Goal: Task Accomplishment & Management: Use online tool/utility

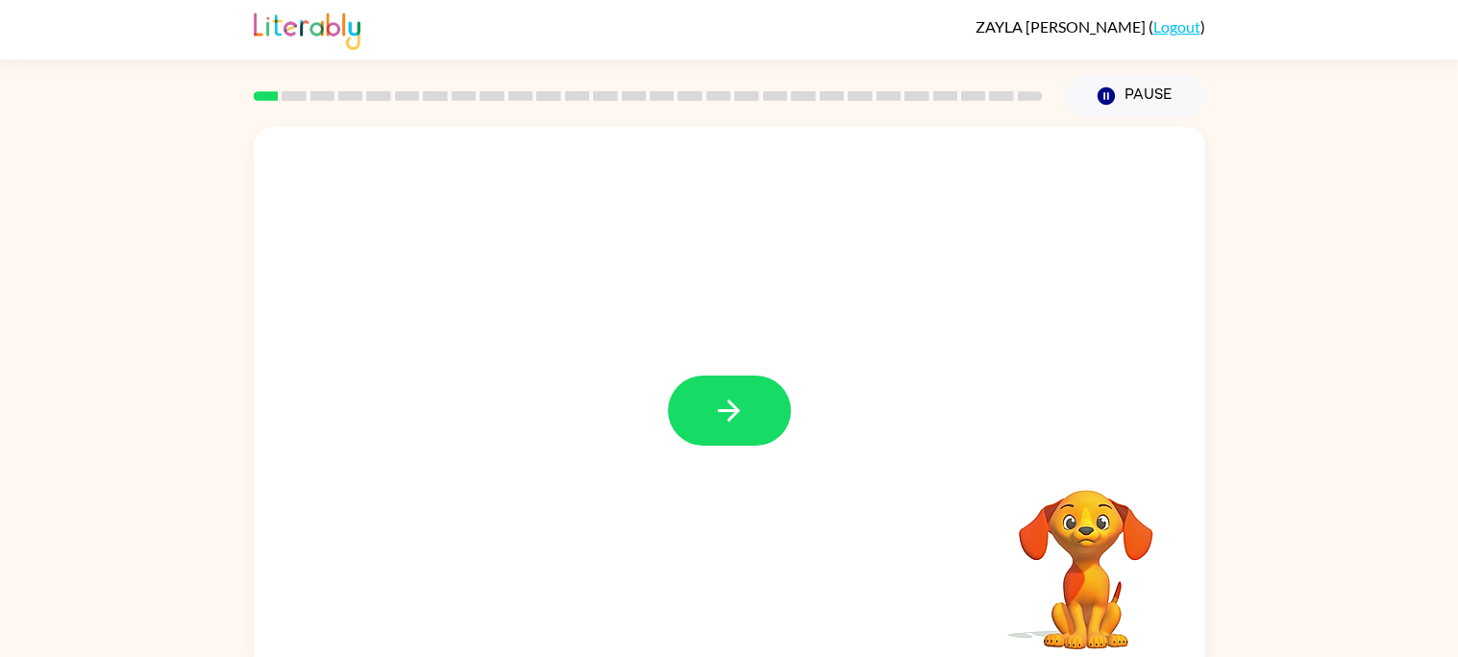
scroll to position [17, 0]
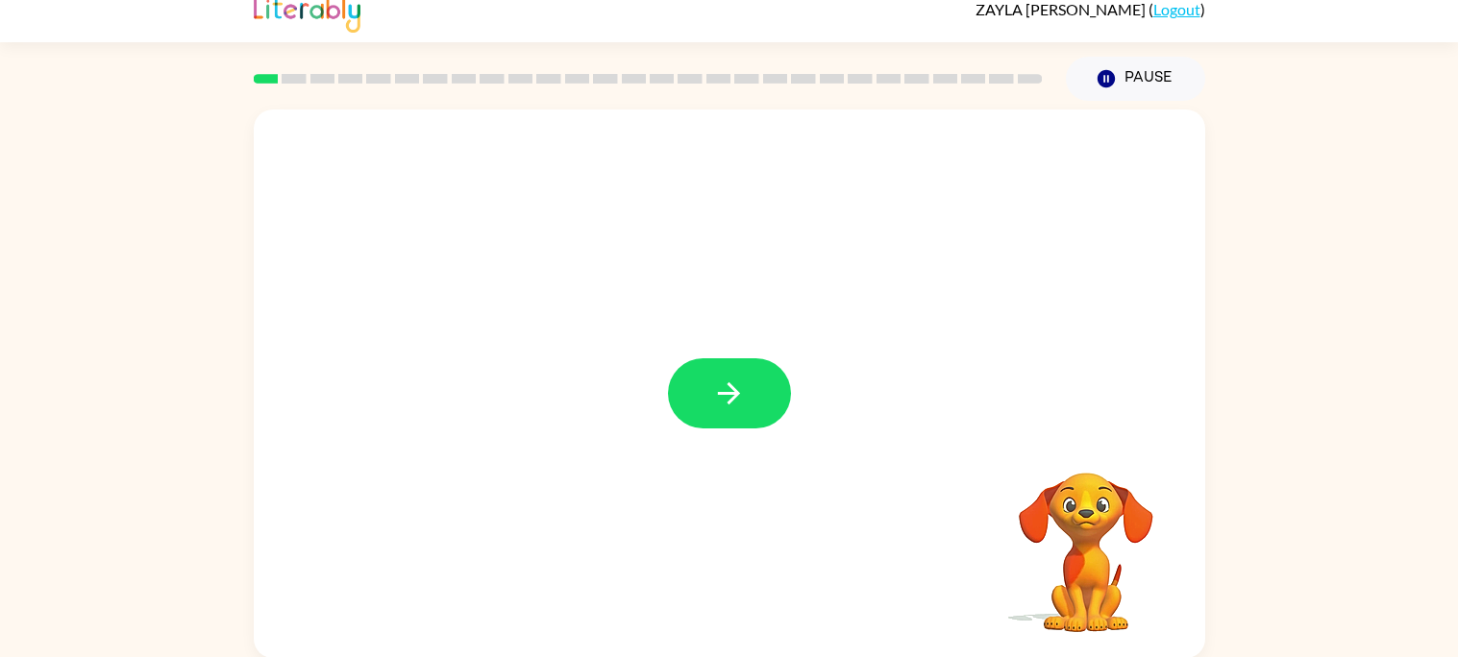
click at [1086, 545] on video "Your browser must support playing .mp4 files to use Literably. Please try using…" at bounding box center [1086, 539] width 192 height 192
click at [758, 384] on button "button" at bounding box center [729, 393] width 123 height 70
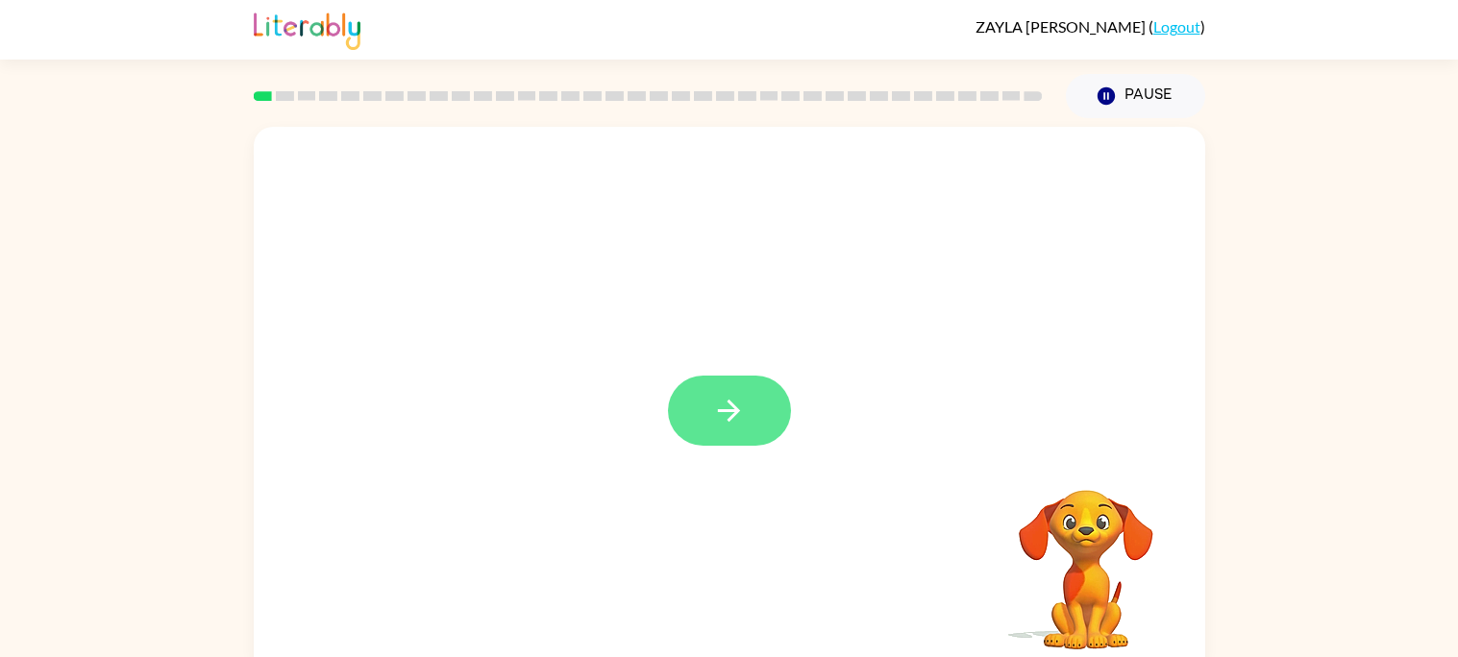
click at [708, 423] on button "button" at bounding box center [729, 411] width 123 height 70
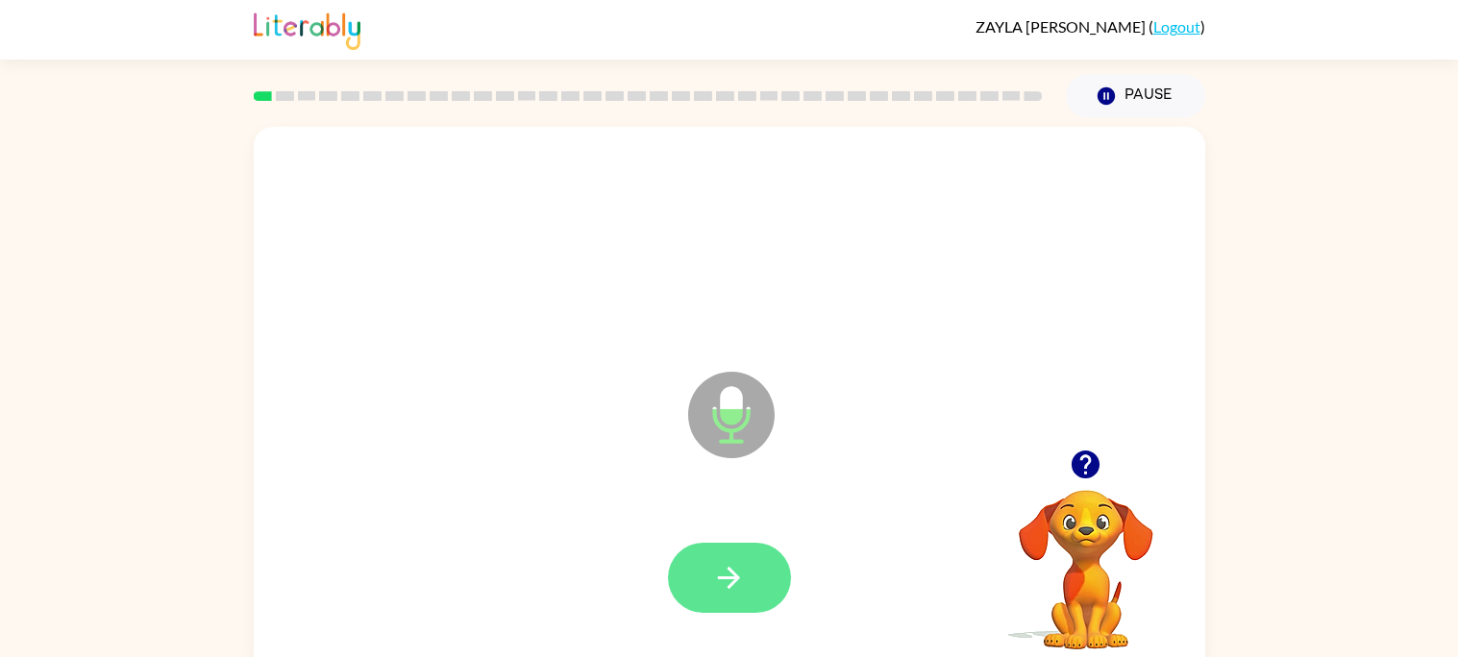
click at [718, 570] on icon "button" at bounding box center [729, 578] width 34 height 34
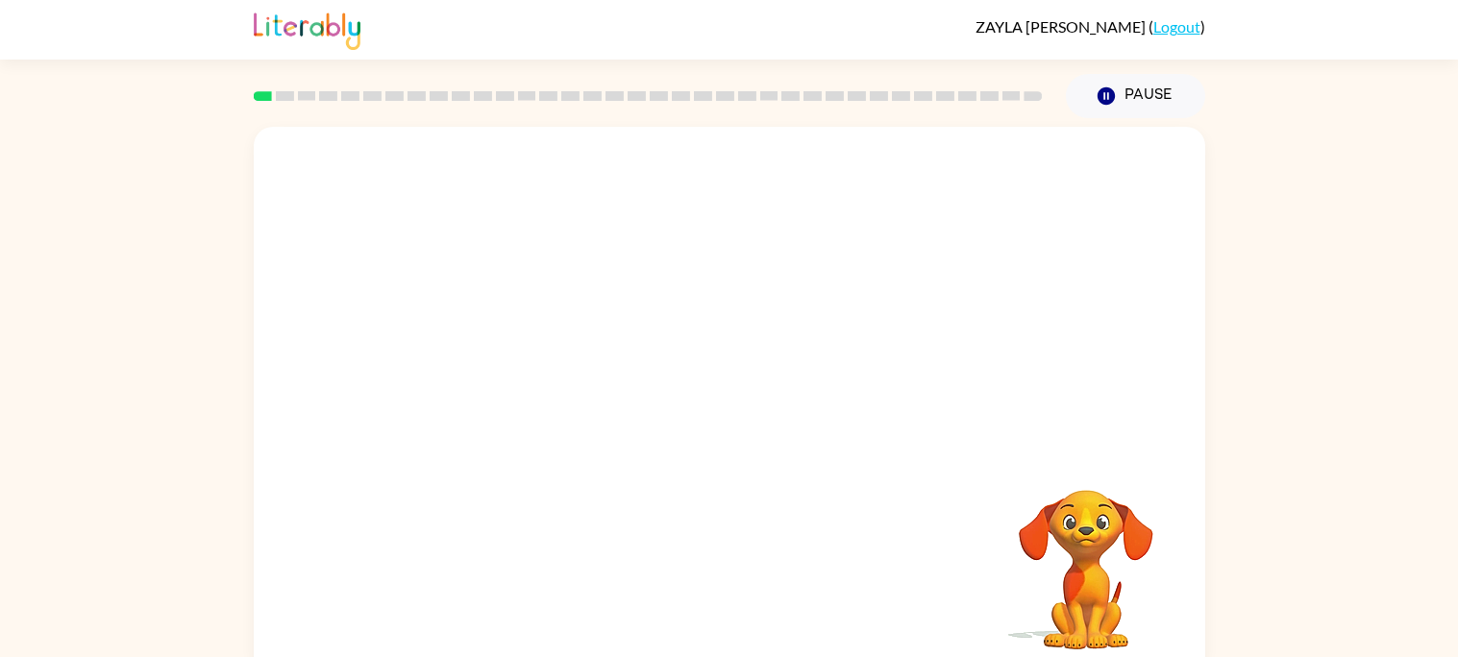
click at [689, 332] on div at bounding box center [729, 288] width 951 height 323
click at [1084, 587] on video "Your browser must support playing .mp4 files to use Literably. Please try using…" at bounding box center [1086, 556] width 192 height 192
click at [1101, 103] on icon "button" at bounding box center [1104, 95] width 17 height 17
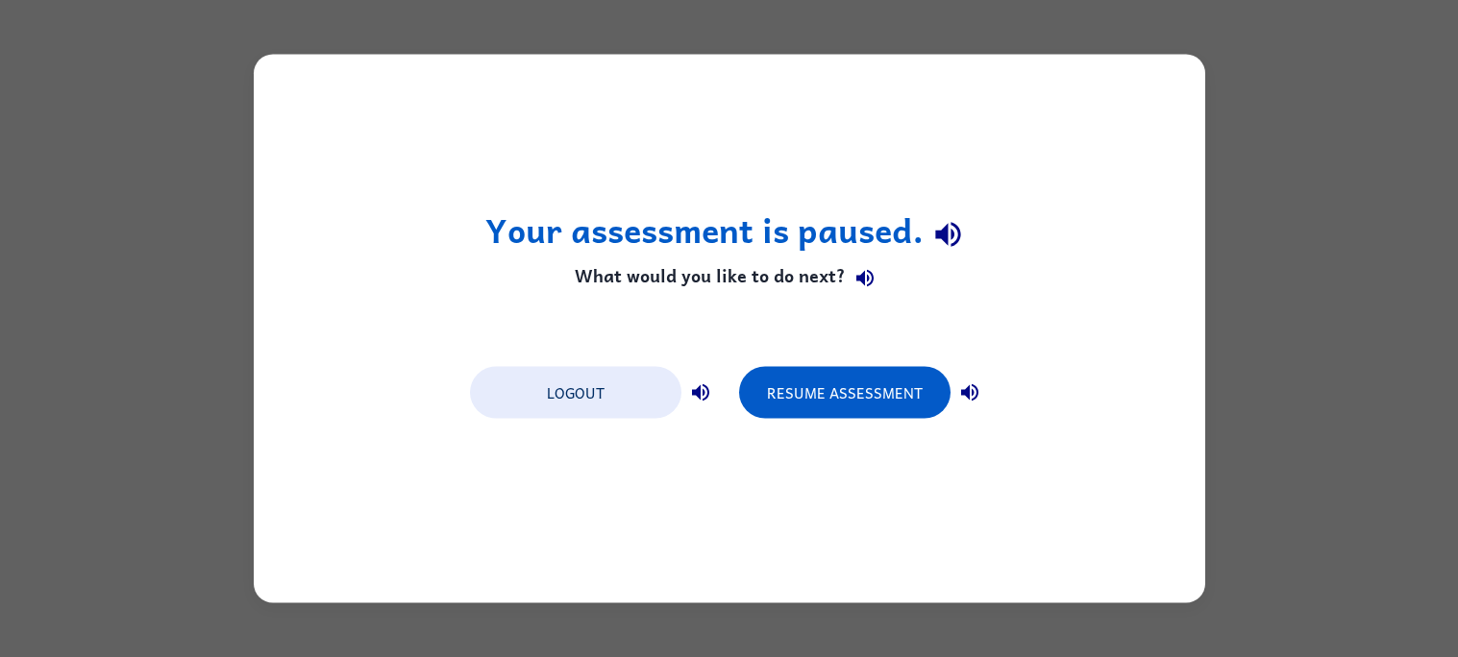
click at [1364, 184] on div "Your assessment is paused. What would you like to do next? Logout Resume Assess…" at bounding box center [729, 328] width 1458 height 657
click at [875, 401] on button "Resume Assessment" at bounding box center [844, 393] width 211 height 52
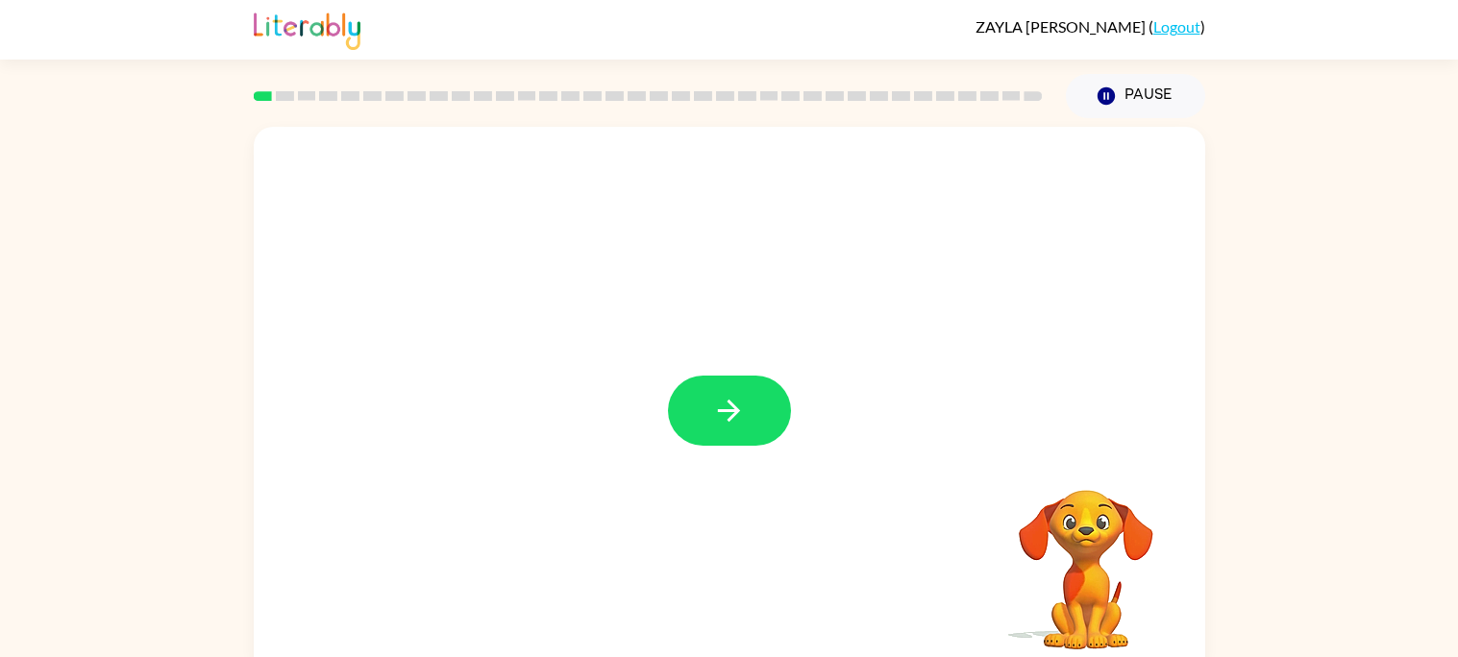
click at [986, 242] on div at bounding box center [729, 401] width 951 height 549
click at [1059, 525] on video "Your browser must support playing .mp4 files to use Literably. Please try using…" at bounding box center [1086, 556] width 192 height 192
click at [737, 404] on div "Your browser must support playing .mp4 files to use Literably. Please try using…" at bounding box center [729, 401] width 951 height 549
click at [737, 404] on icon "button" at bounding box center [729, 411] width 34 height 34
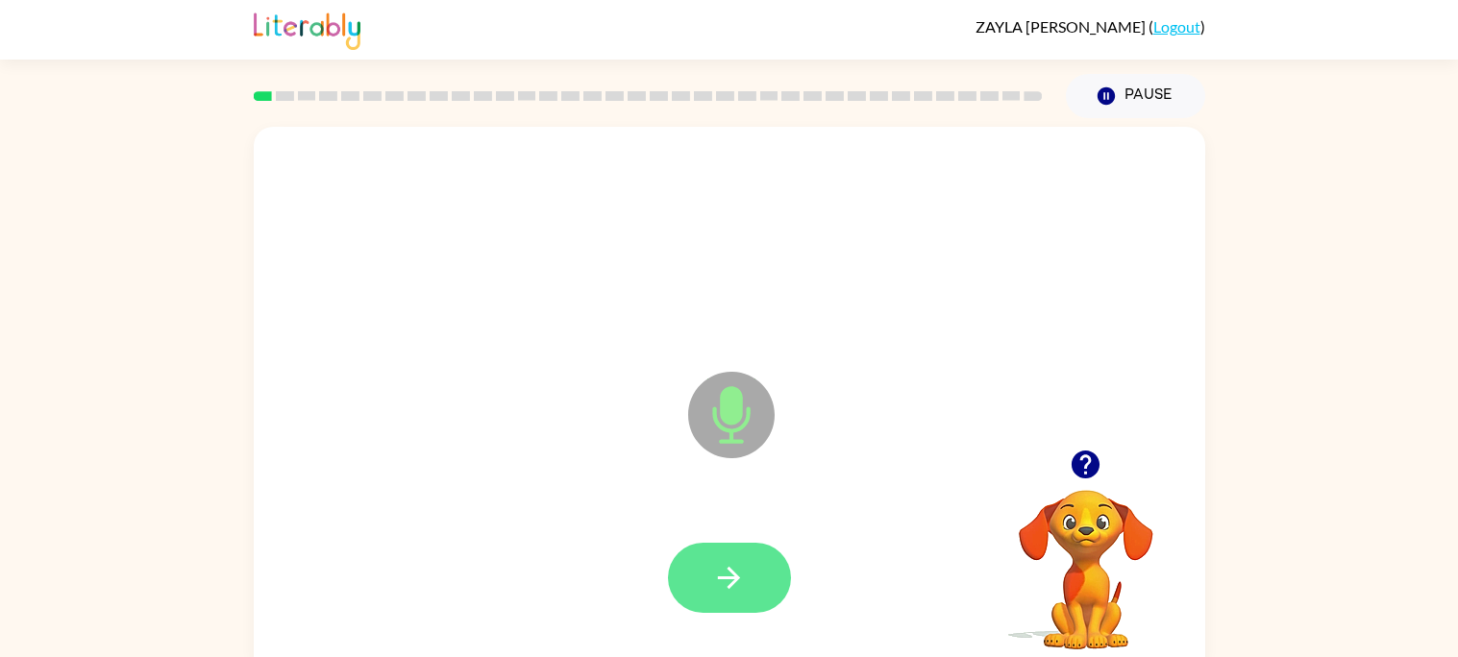
click at [699, 556] on button "button" at bounding box center [729, 578] width 123 height 70
click at [752, 587] on button "button" at bounding box center [729, 578] width 123 height 70
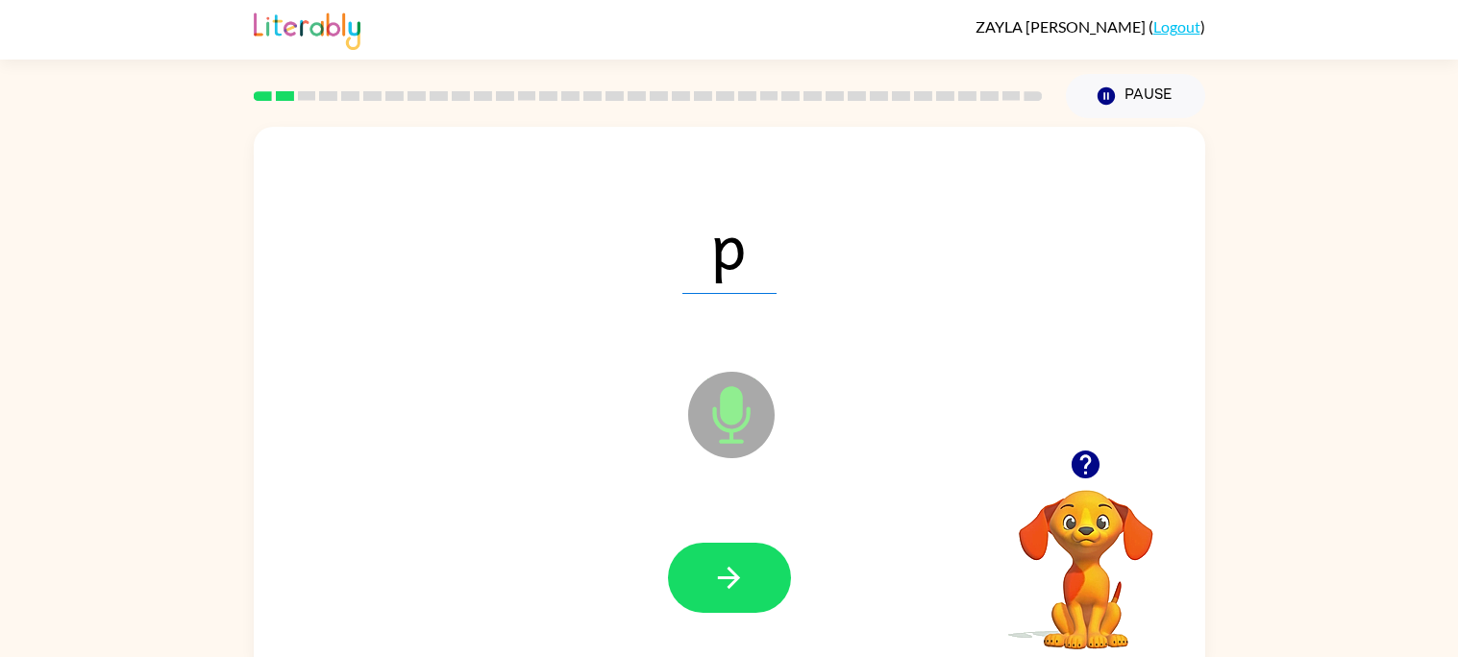
click at [752, 587] on button "button" at bounding box center [729, 578] width 123 height 70
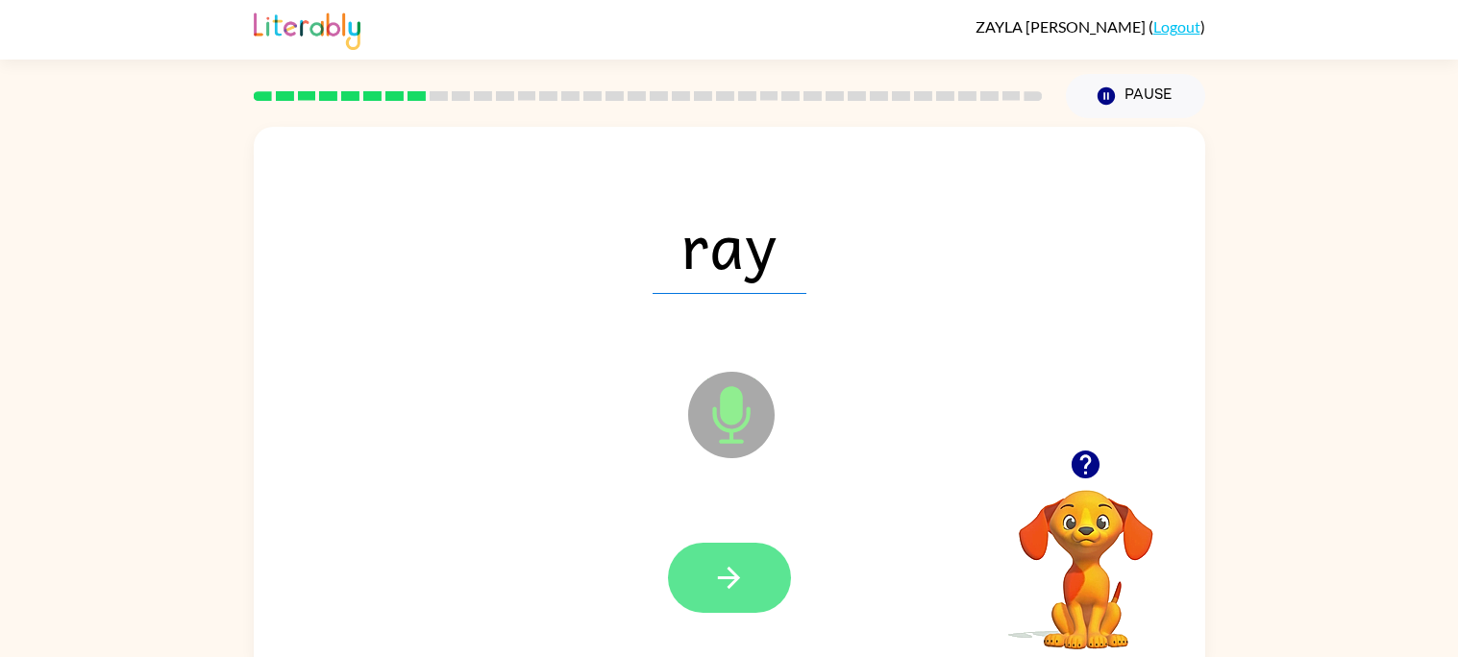
click at [755, 570] on button "button" at bounding box center [729, 578] width 123 height 70
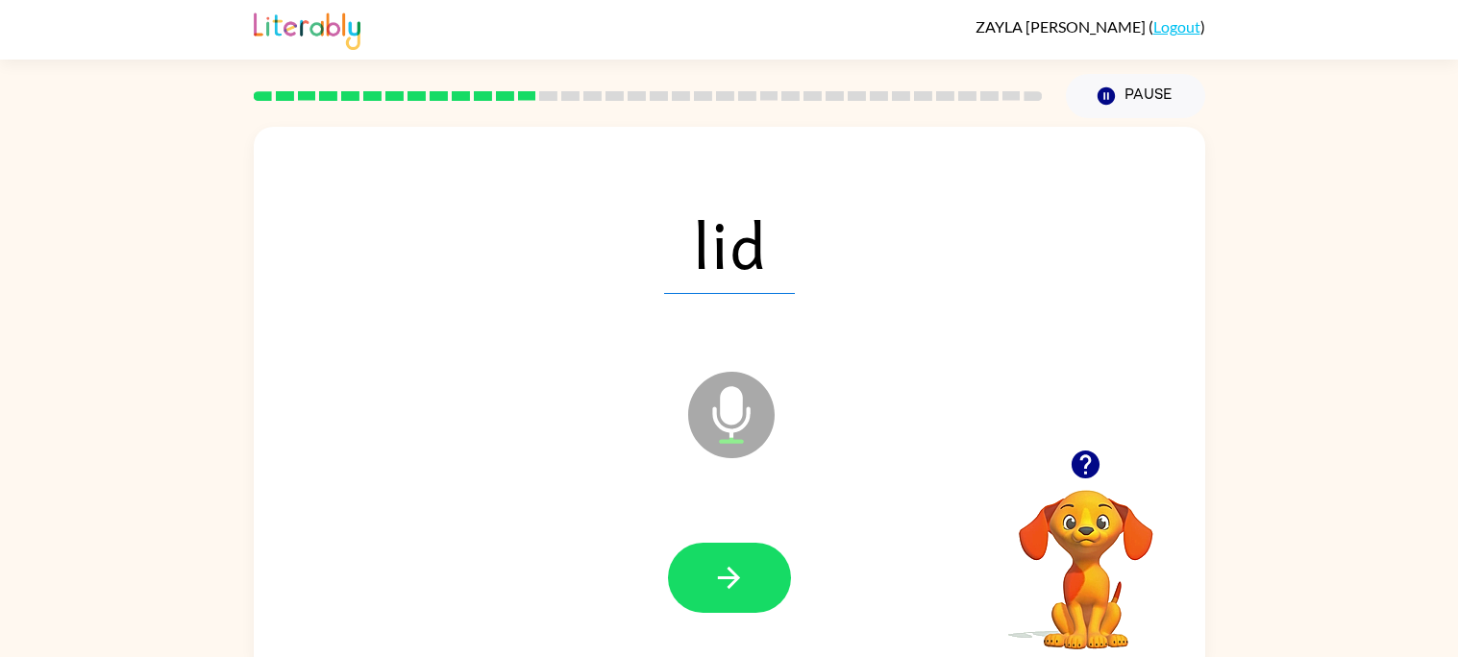
click at [755, 570] on button "button" at bounding box center [729, 578] width 123 height 70
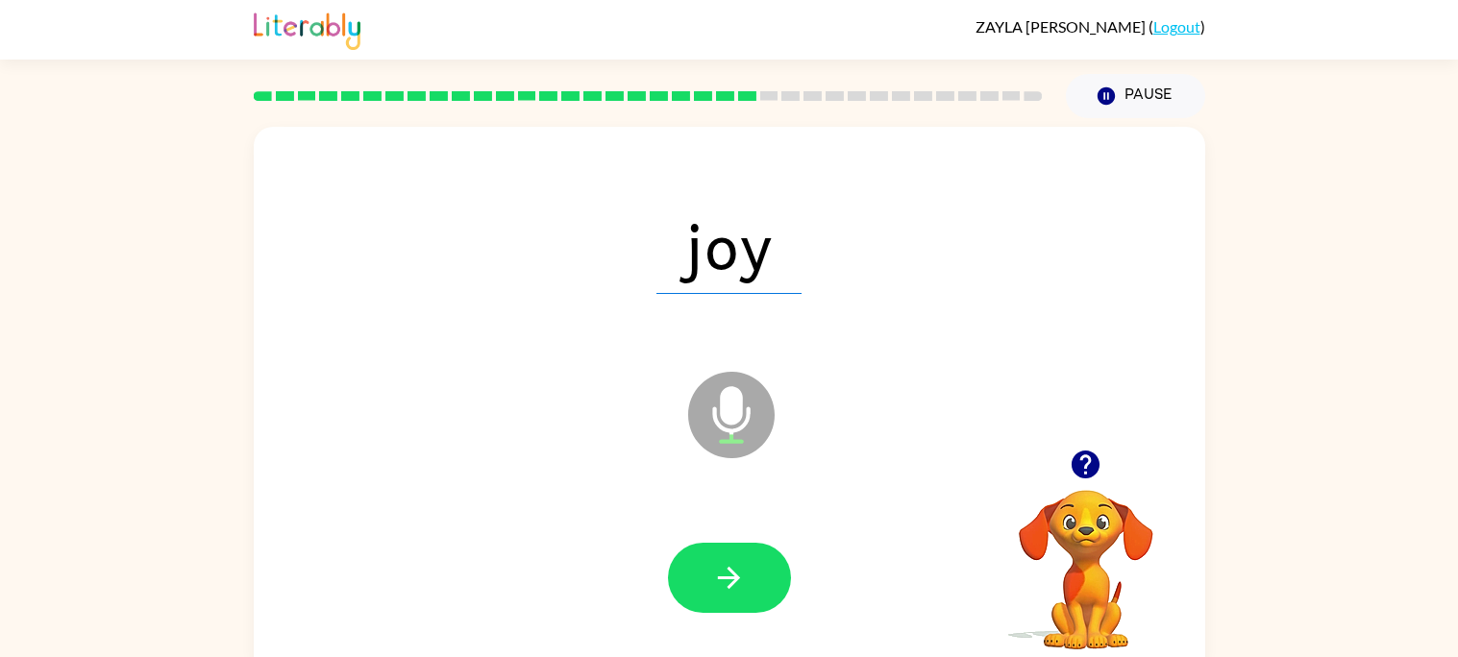
click at [755, 570] on button "button" at bounding box center [729, 578] width 123 height 70
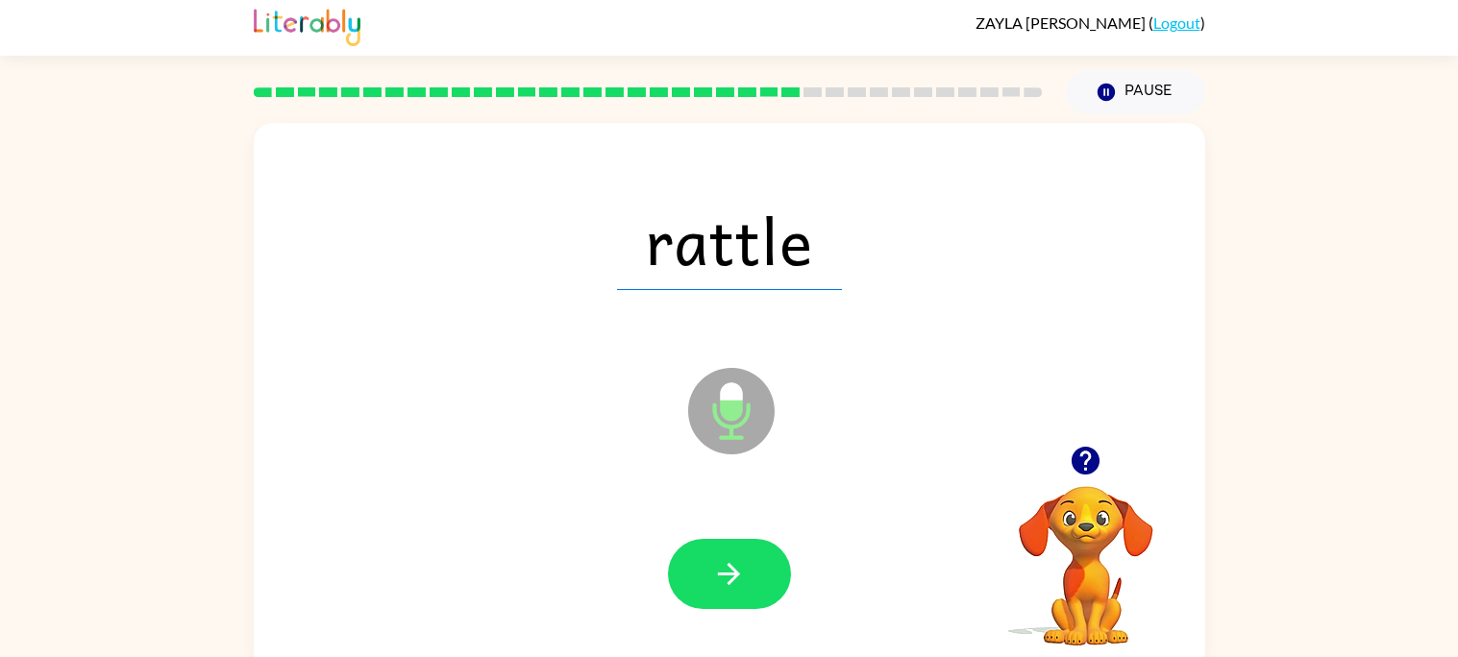
scroll to position [17, 0]
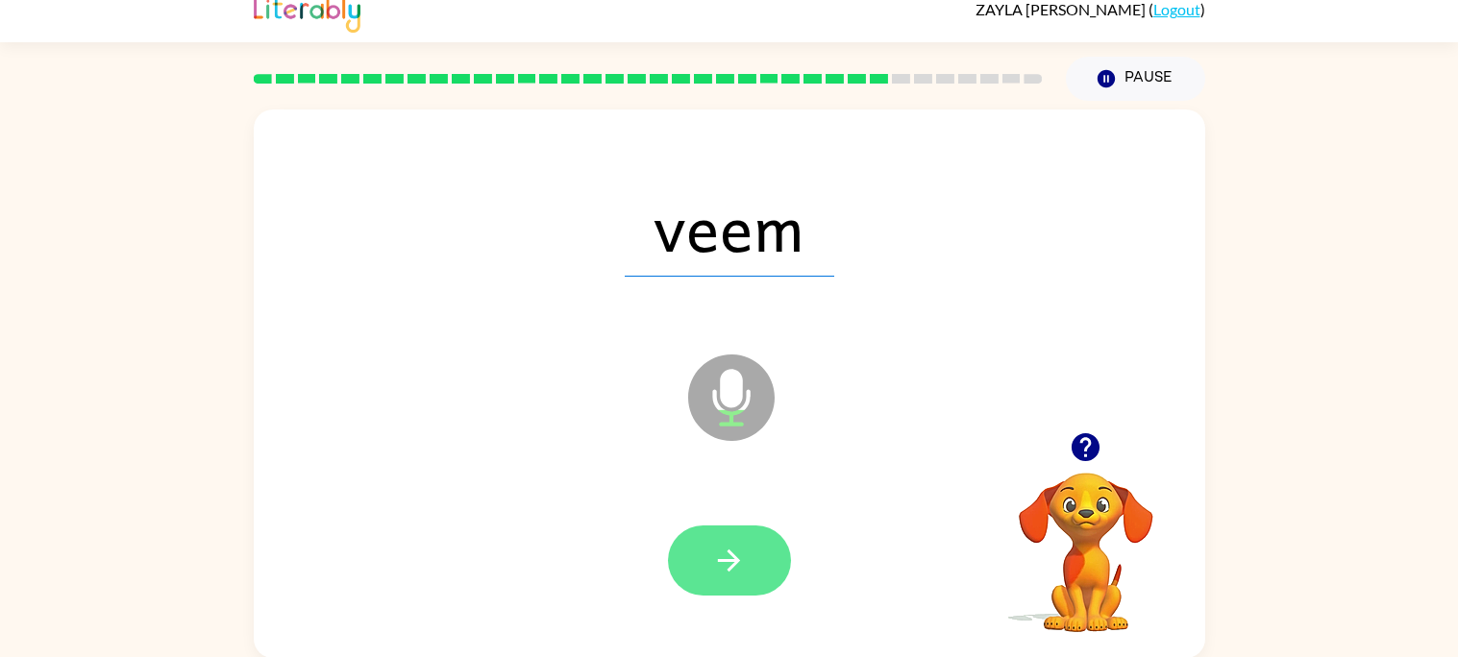
click at [753, 552] on button "button" at bounding box center [729, 561] width 123 height 70
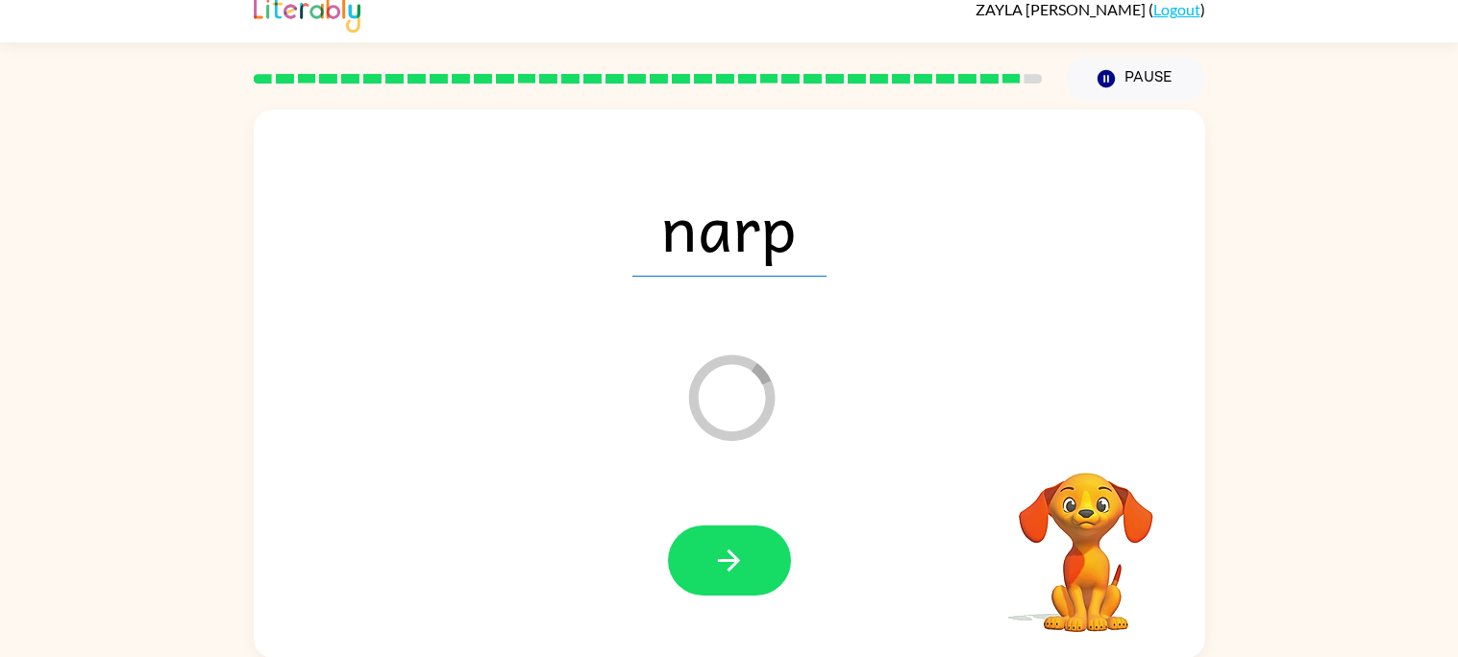
scroll to position [0, 0]
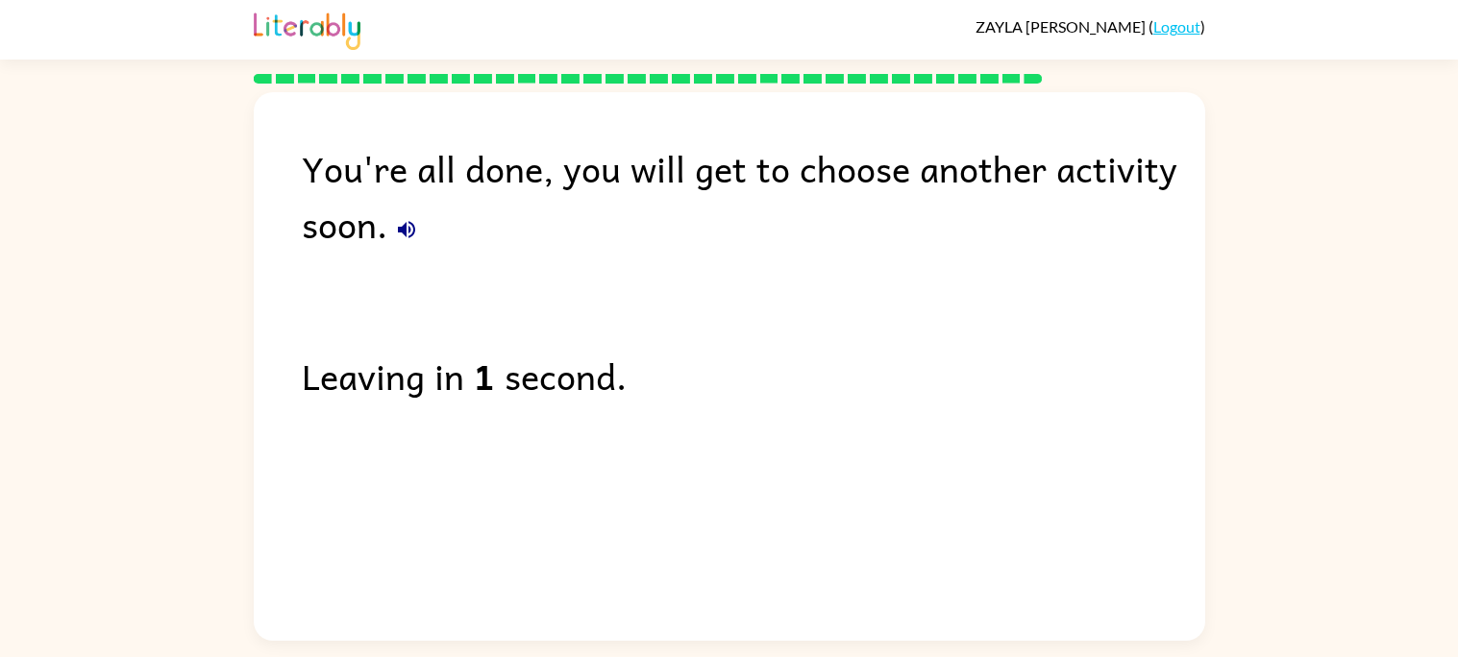
click at [406, 230] on icon "button" at bounding box center [406, 229] width 17 height 17
